Goal: Task Accomplishment & Management: Manage account settings

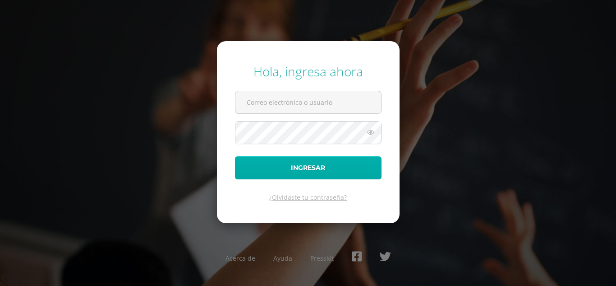
type input "oscar_paz@donbosco.edu.gt"
click at [290, 165] on button "Ingresar" at bounding box center [308, 167] width 147 height 23
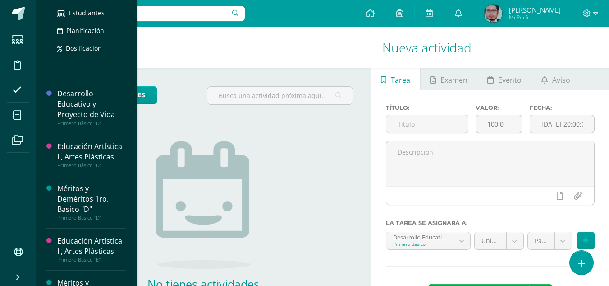
scroll to position [316, 0]
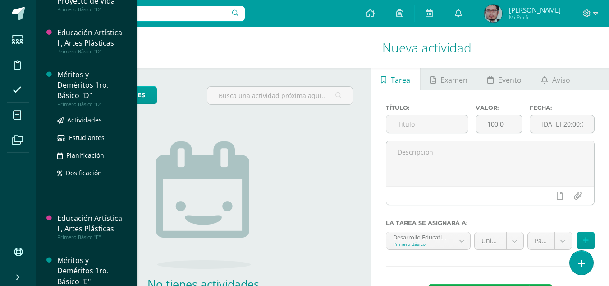
click at [78, 88] on div "Méritos y Deméritos 1ro. Básico "D"" at bounding box center [91, 84] width 69 height 31
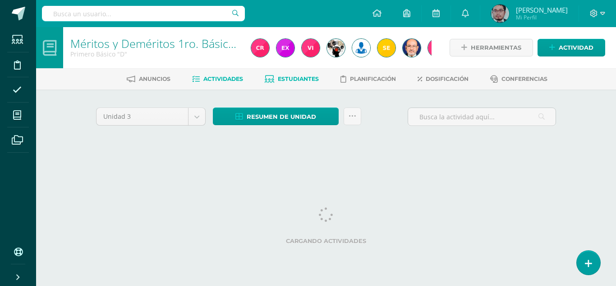
click at [297, 78] on span "Estudiantes" at bounding box center [298, 78] width 41 height 7
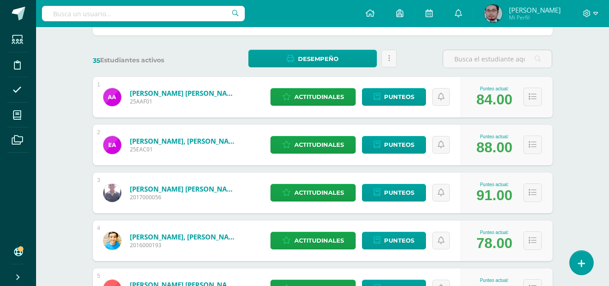
scroll to position [135, 0]
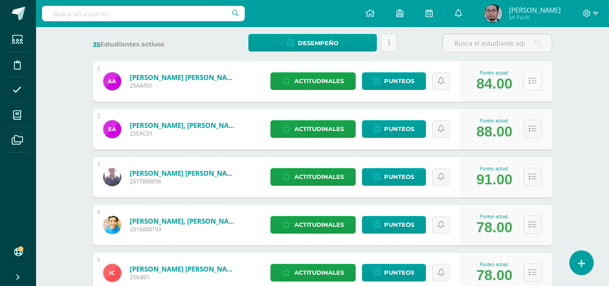
click at [533, 80] on icon at bounding box center [533, 81] width 8 height 8
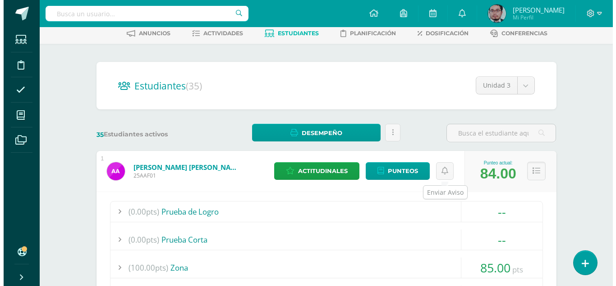
scroll to position [45, 0]
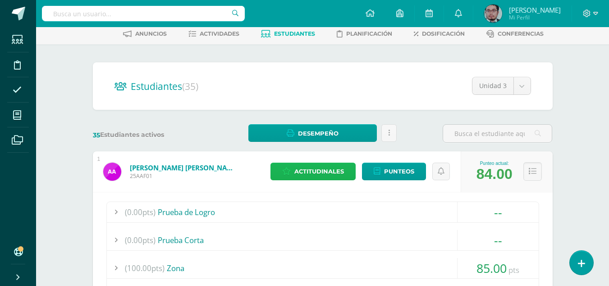
click at [323, 170] on span "Actitudinales" at bounding box center [320, 171] width 50 height 17
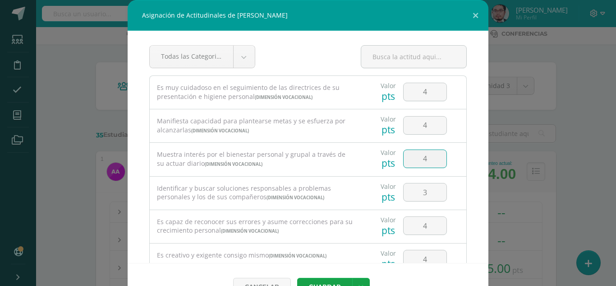
drag, startPoint x: 421, startPoint y: 157, endPoint x: 379, endPoint y: 173, distance: 45.1
click at [379, 173] on div "Valor pts 4" at bounding box center [413, 159] width 98 height 32
type input "3"
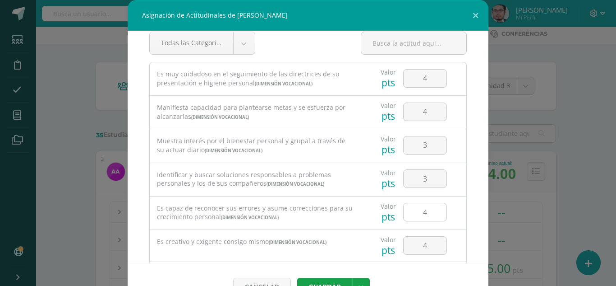
scroll to position [0, 0]
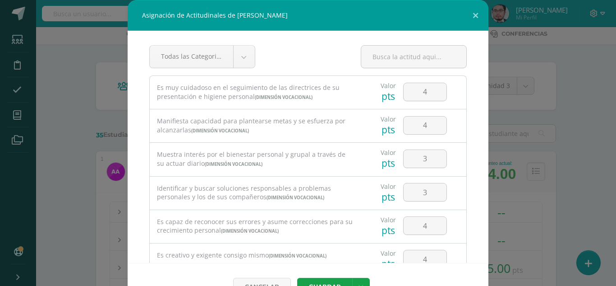
drag, startPoint x: 425, startPoint y: 88, endPoint x: 359, endPoint y: 92, distance: 65.9
click at [364, 92] on div "Valor pts 4" at bounding box center [413, 92] width 98 height 32
drag, startPoint x: 418, startPoint y: 94, endPoint x: 400, endPoint y: 93, distance: 18.5
click at [404, 93] on input "3" at bounding box center [425, 92] width 43 height 18
type input "4"
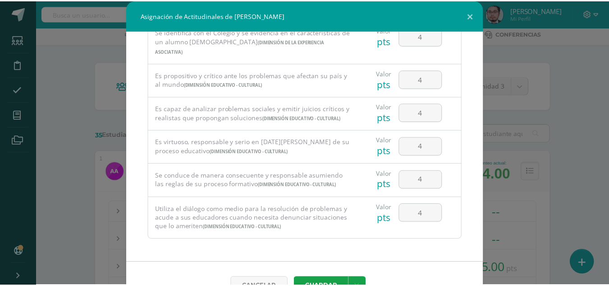
scroll to position [24, 0]
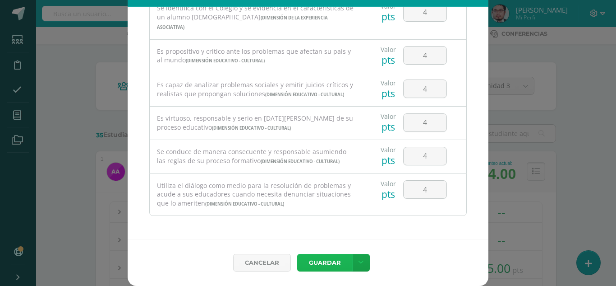
click at [322, 259] on button "Guardar" at bounding box center [324, 262] width 55 height 18
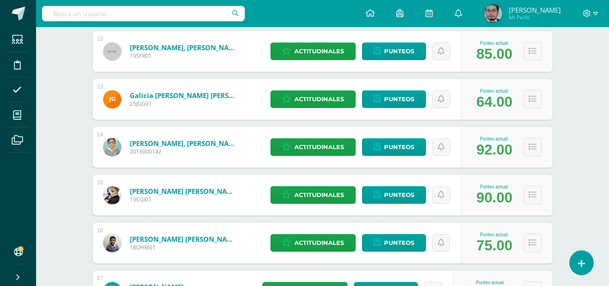
scroll to position [1173, 0]
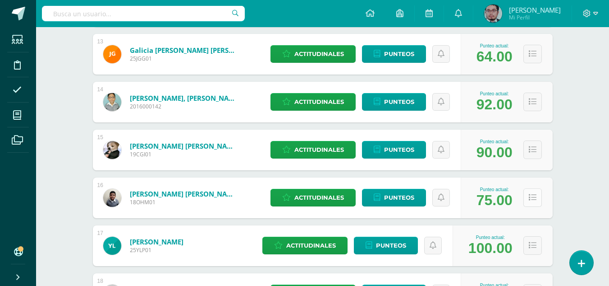
click at [533, 196] on icon at bounding box center [533, 197] width 8 height 8
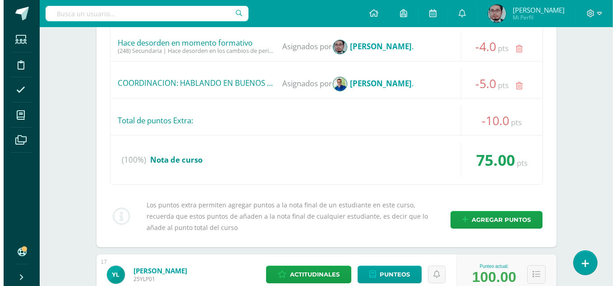
scroll to position [1669, 0]
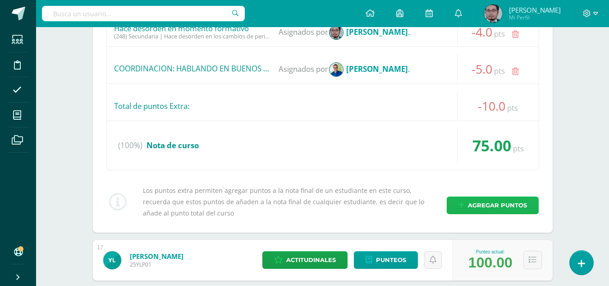
click at [514, 203] on span "Agregar puntos" at bounding box center [497, 205] width 59 height 17
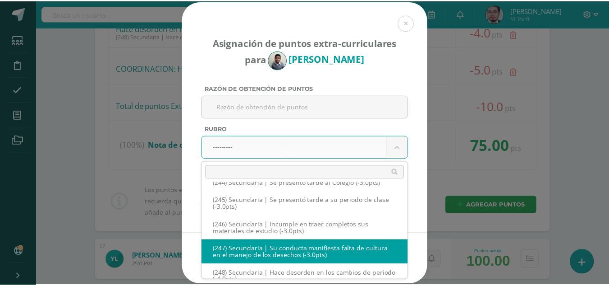
scroll to position [6926, 0]
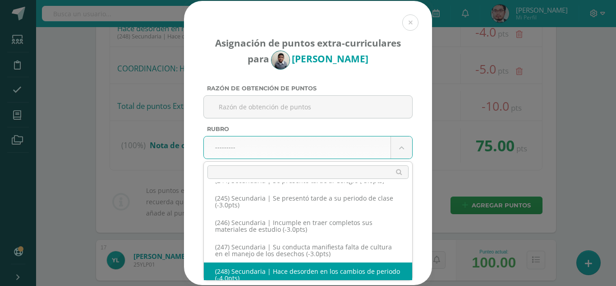
select select "280"
type input "-4"
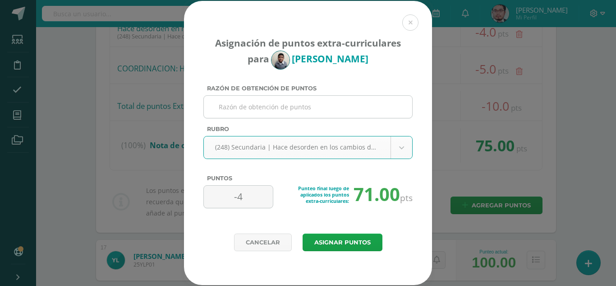
click at [314, 100] on input "Razón de obtención de puntos" at bounding box center [307, 107] width 201 height 22
type input "H"
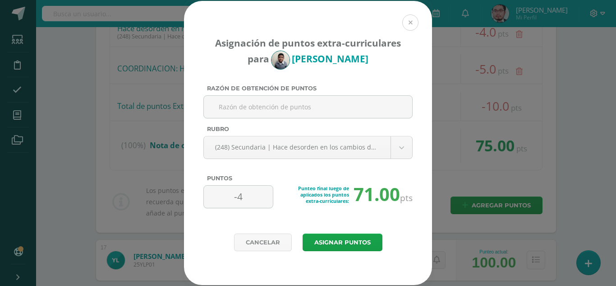
click at [406, 23] on button at bounding box center [410, 22] width 16 height 16
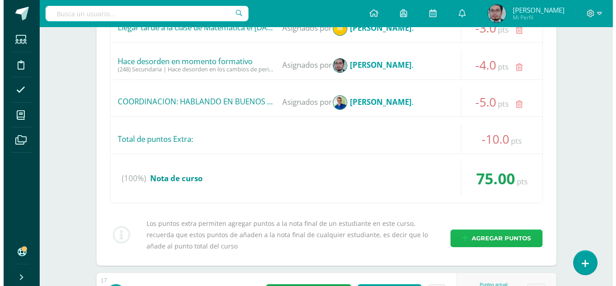
scroll to position [1714, 0]
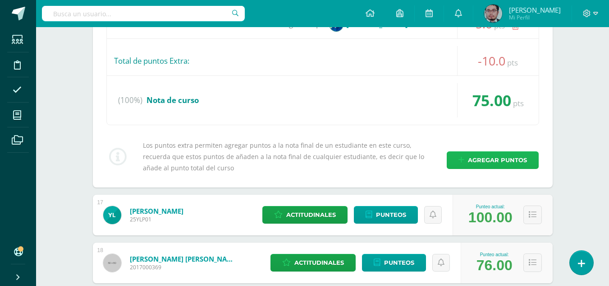
click at [503, 164] on span "Agregar puntos" at bounding box center [497, 160] width 59 height 17
select select "280"
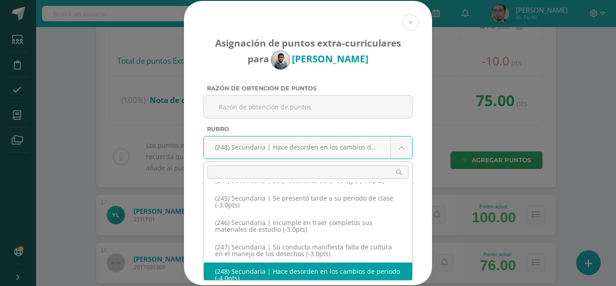
scroll to position [6926, 0]
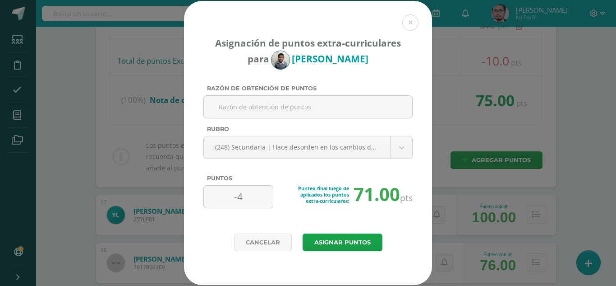
click at [337, 106] on input "Razón de obtención de puntos" at bounding box center [307, 107] width 201 height 22
type input "Hace desorden cantando en clase"
click at [343, 240] on button "Asignar puntos" at bounding box center [343, 242] width 80 height 18
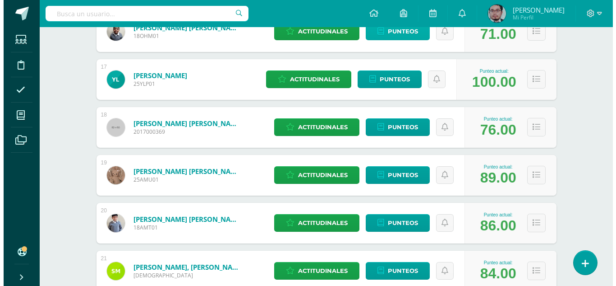
scroll to position [812, 0]
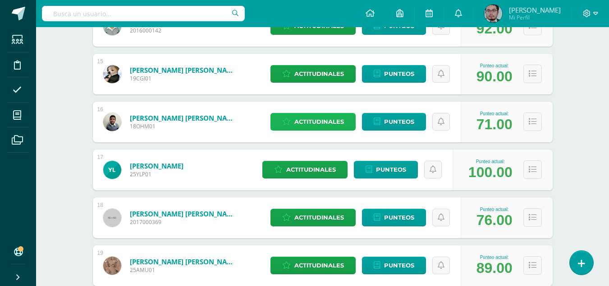
click at [341, 123] on span "Actitudinales" at bounding box center [320, 121] width 50 height 17
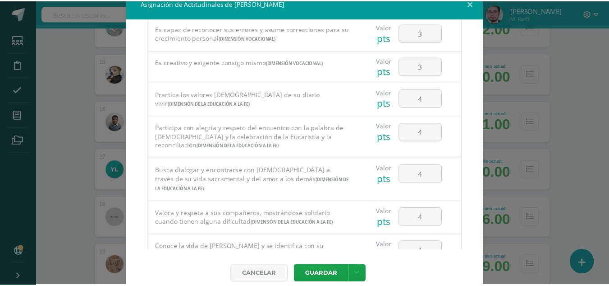
scroll to position [24, 0]
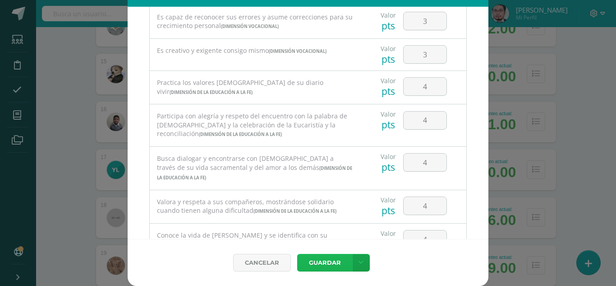
click at [322, 258] on button "Guardar" at bounding box center [324, 262] width 55 height 18
